Goal: Find contact information: Obtain details needed to contact an individual or organization

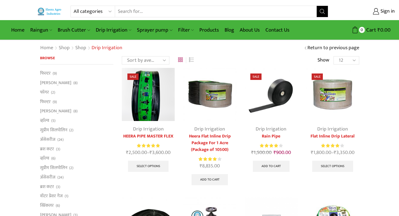
scroll to position [28, 0]
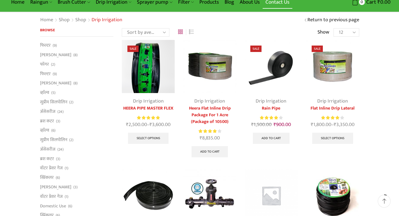
click at [275, 2] on link "Contact Us" at bounding box center [277, 2] width 30 height 13
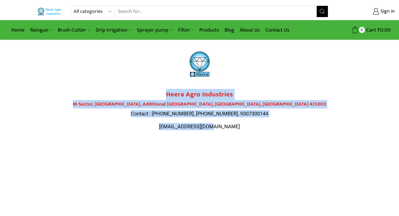
drag, startPoint x: 167, startPoint y: 94, endPoint x: 233, endPoint y: 130, distance: 74.9
click at [233, 130] on div "Heera Agro Industries M-Sector, Patil Nagar, Additional MIDC, Jalgaon, Maharash…" at bounding box center [199, 110] width 313 height 39
copy div "Heera Agro Industries M-Sector, Patil Nagar, Additional MIDC, Jalgaon, Maharash…"
